Goal: Task Accomplishment & Management: Manage account settings

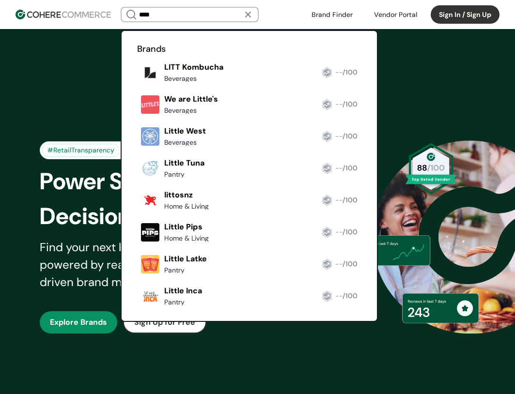
click at [191, 13] on input "****" at bounding box center [189, 15] width 105 height 14
type input "******"
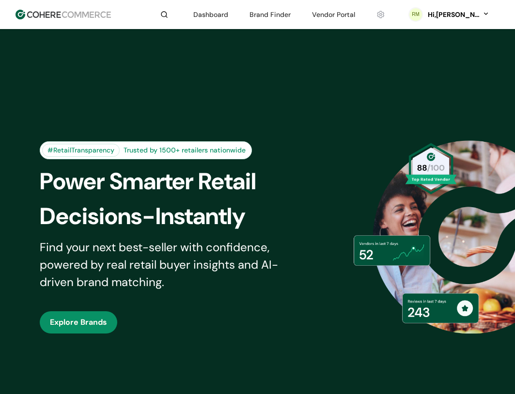
click at [488, 10] on div "Hi, Richard Martin Derije" at bounding box center [458, 15] width 63 height 10
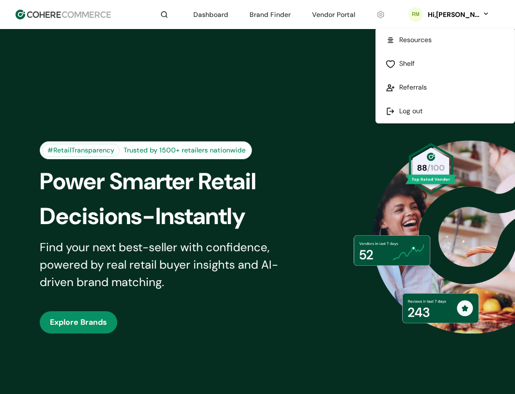
click at [436, 111] on link at bounding box center [445, 111] width 138 height 24
